Goal: Find contact information: Find contact information

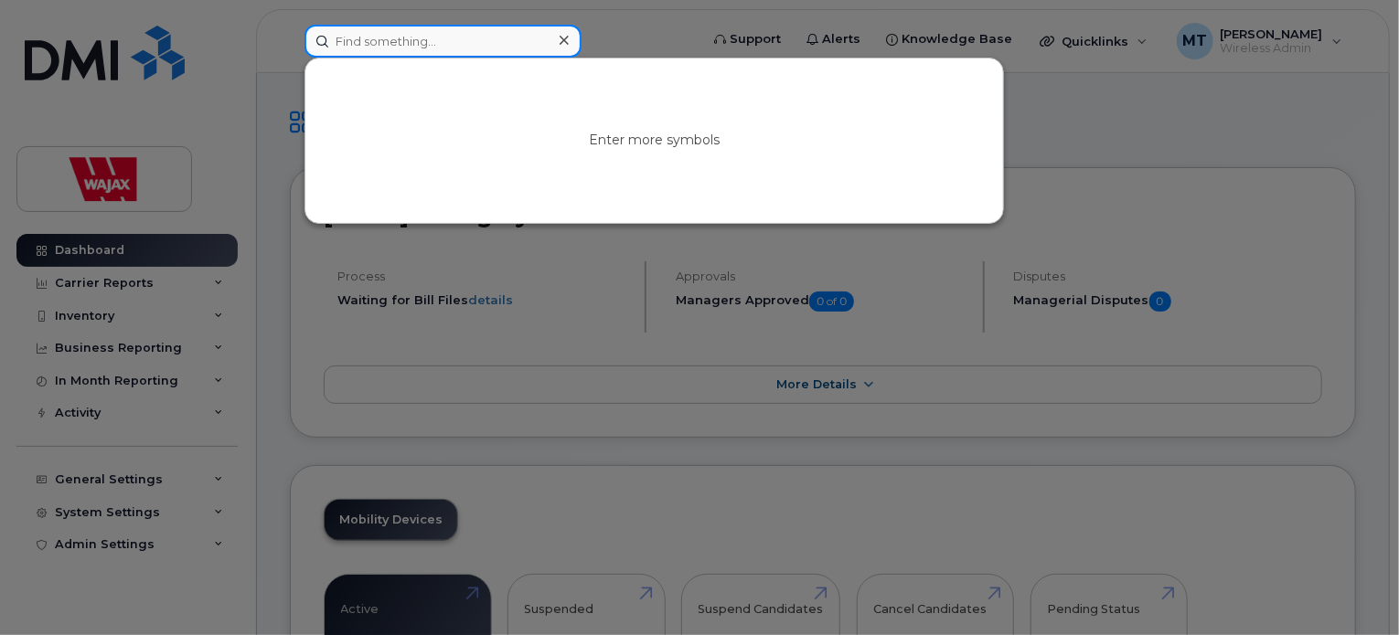
click at [441, 39] on input at bounding box center [442, 41] width 277 height 33
paste input "[PERSON_NAME]"
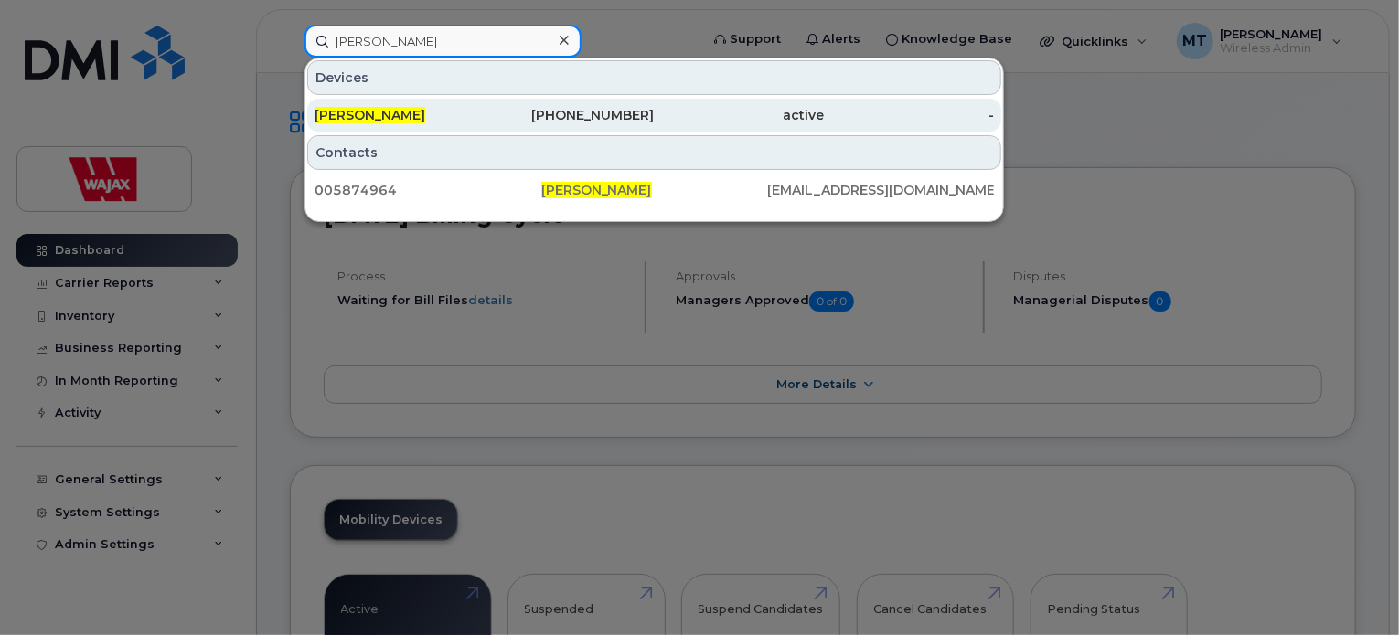
type input "[PERSON_NAME]"
click at [428, 110] on div "[PERSON_NAME]" at bounding box center [399, 115] width 170 height 18
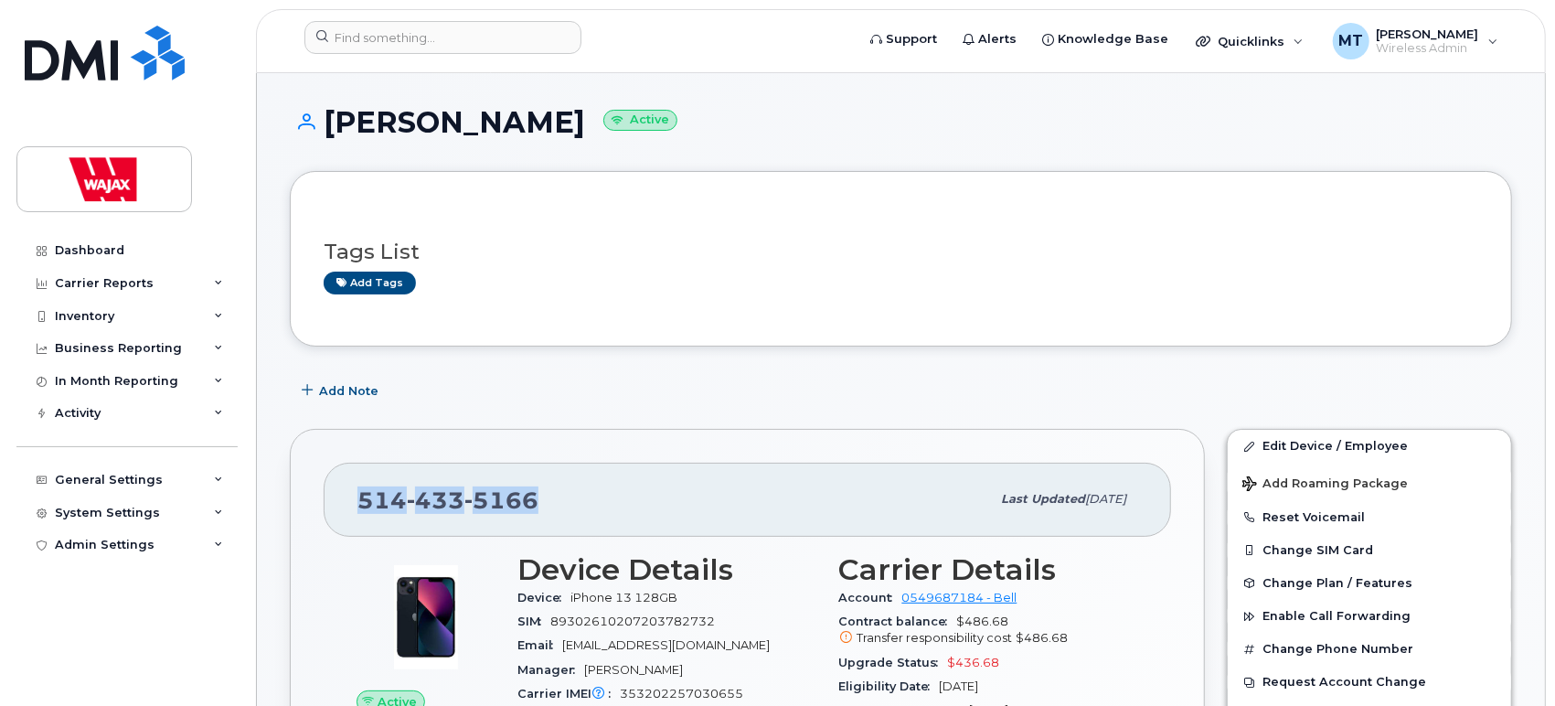
drag, startPoint x: 353, startPoint y: 501, endPoint x: 572, endPoint y: 498, distance: 219.4
click at [572, 498] on div "514 433 5166 Last updated Jul 25, 2025" at bounding box center [747, 499] width 847 height 73
copy span "514 433 5166"
click at [812, 123] on h1 "Francis Boutin Active" at bounding box center [901, 122] width 1222 height 32
click at [745, 268] on div "Tags List Add tags" at bounding box center [901, 259] width 1155 height 70
